Goal: Task Accomplishment & Management: Manage account settings

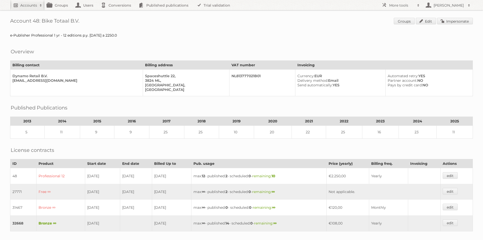
click at [28, 5] on h2 "Accounts" at bounding box center [28, 5] width 17 height 5
type input"] "zelfbouwmarkt"
click at [117, 13] on input "Search" at bounding box center [121, 17] width 8 height 8
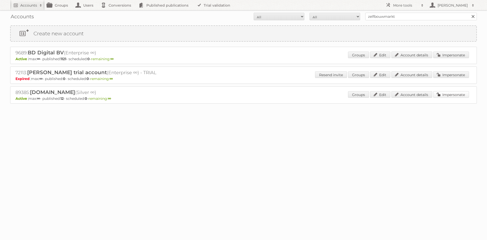
click at [456, 92] on link "Impersonate" at bounding box center [451, 94] width 36 height 7
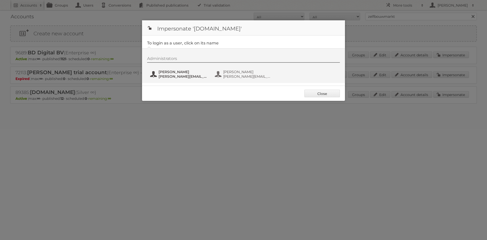
click at [181, 74] on span "Alexander Huysmans" at bounding box center [183, 72] width 49 height 5
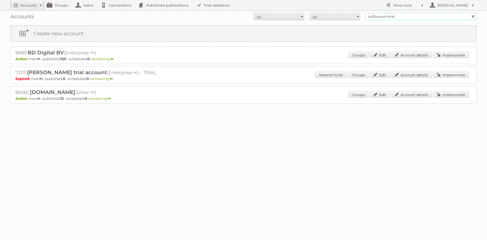
click at [375, 18] on input "zelfbouwmarkt" at bounding box center [421, 17] width 112 height 8
type input "action"
click at [469, 13] on input "Search" at bounding box center [473, 17] width 8 height 8
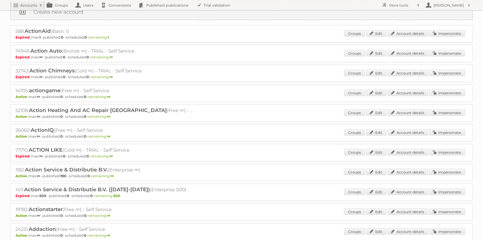
scroll to position [51, 0]
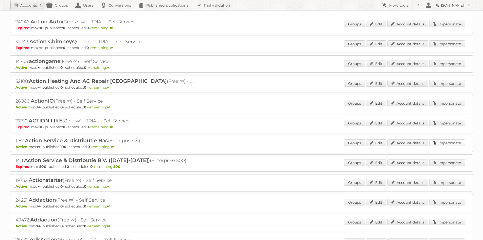
click at [437, 144] on link "Impersonate" at bounding box center [448, 142] width 36 height 7
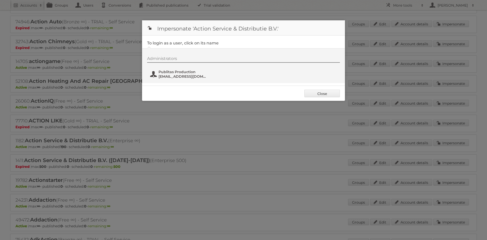
click at [167, 75] on span "[EMAIL_ADDRESS][DOMAIN_NAME]" at bounding box center [183, 76] width 49 height 5
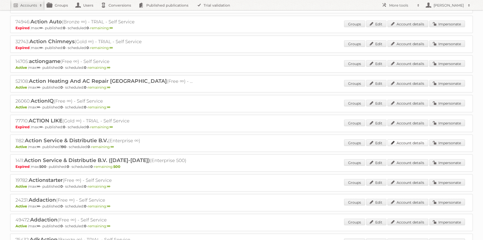
click at [403, 144] on link "Account details" at bounding box center [408, 142] width 41 height 7
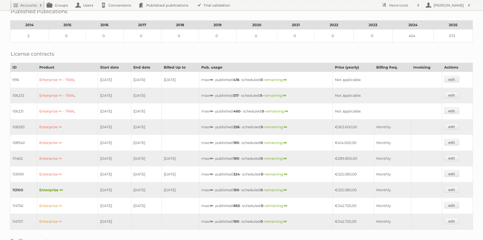
scroll to position [51, 0]
